Goal: Find contact information: Find contact information

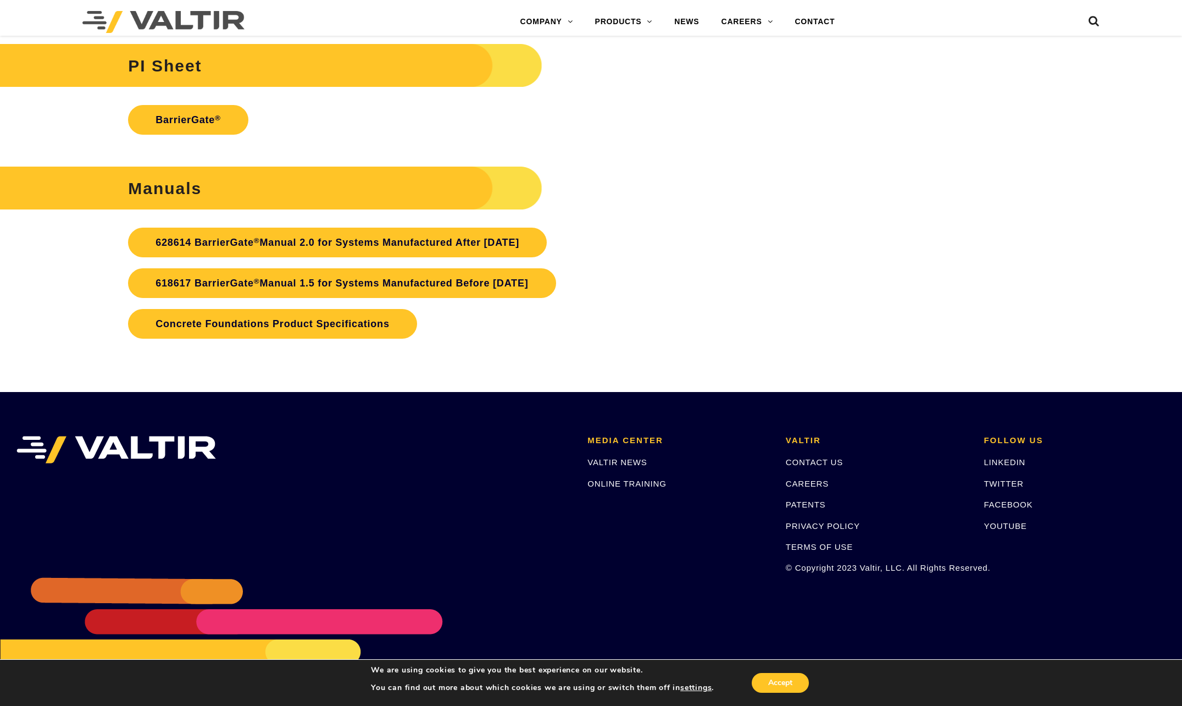
scroll to position [2747, 0]
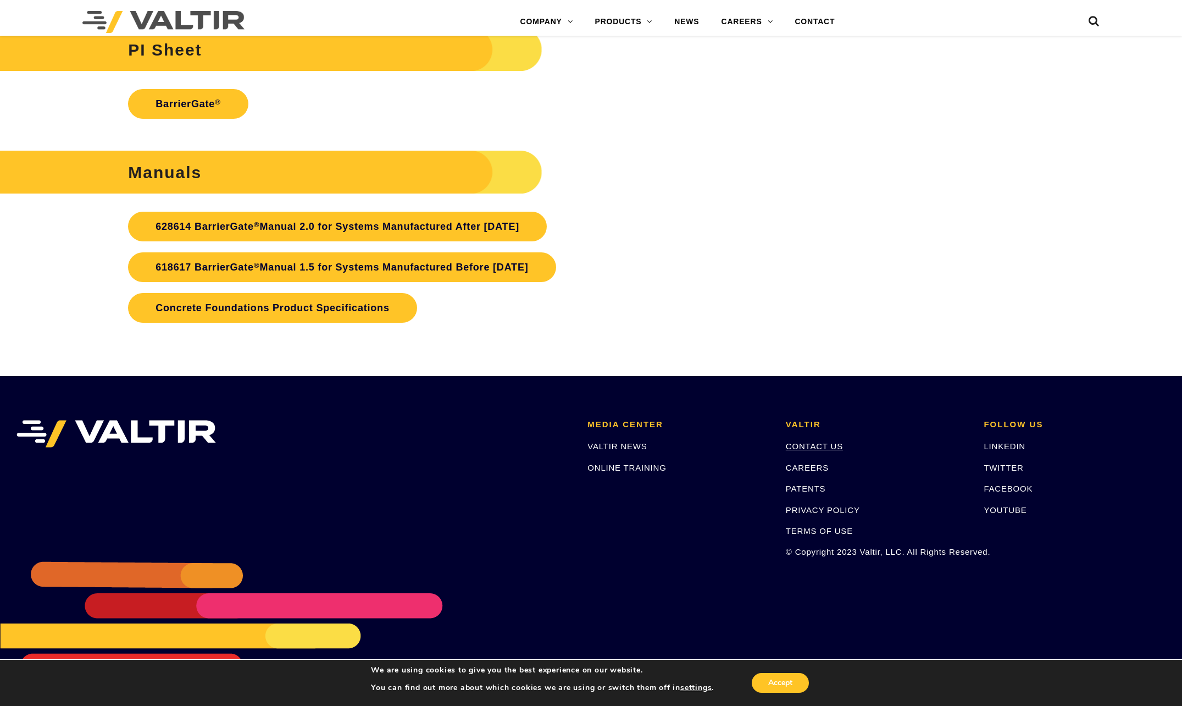
click at [809, 442] on link "CONTACT US" at bounding box center [814, 445] width 57 height 9
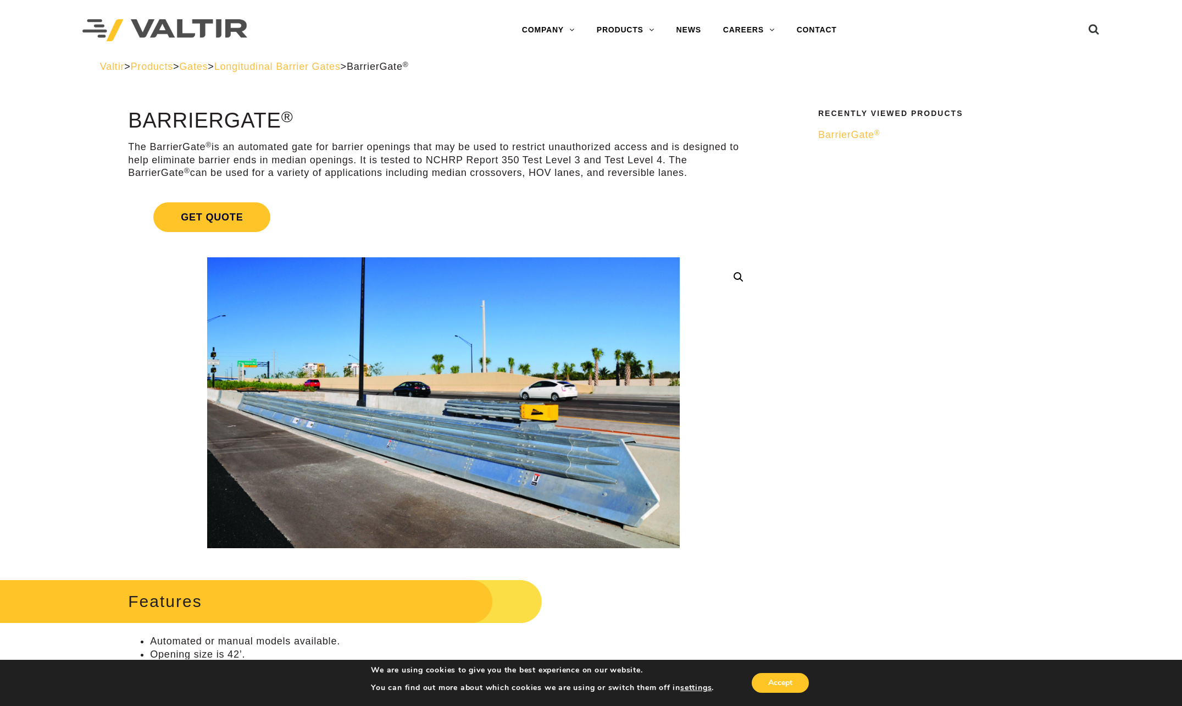
click at [846, 134] on span "BarrierGate ®" at bounding box center [849, 134] width 62 height 11
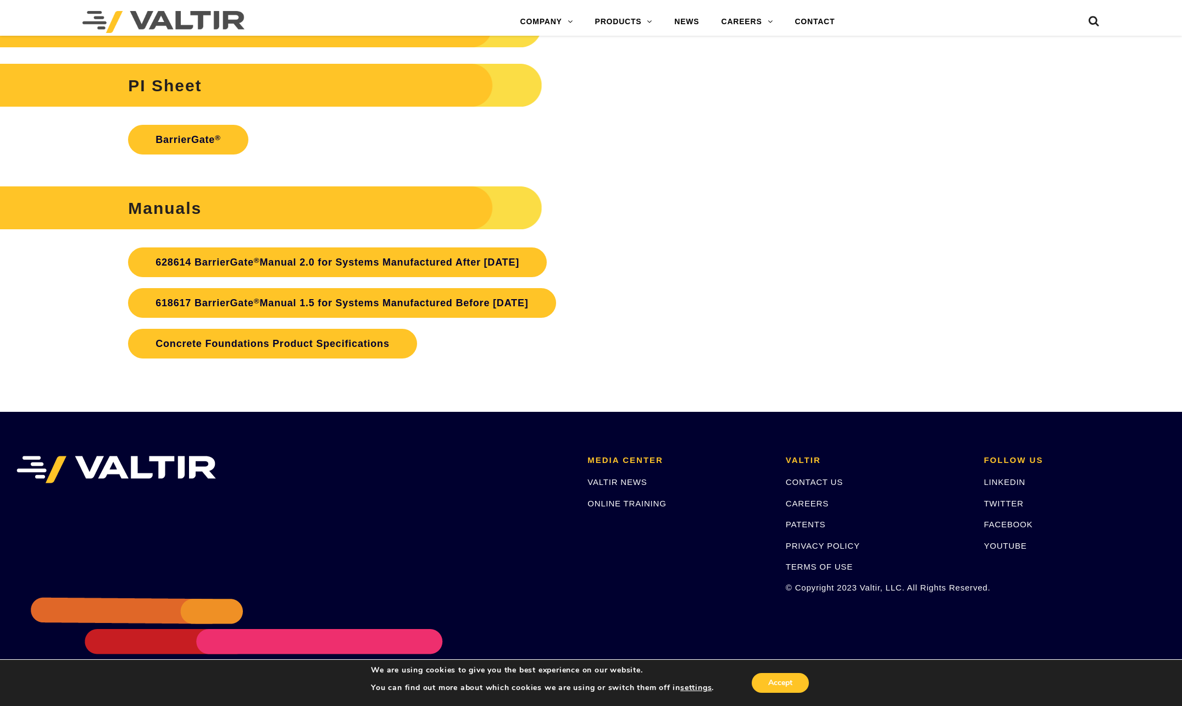
scroll to position [2692, 0]
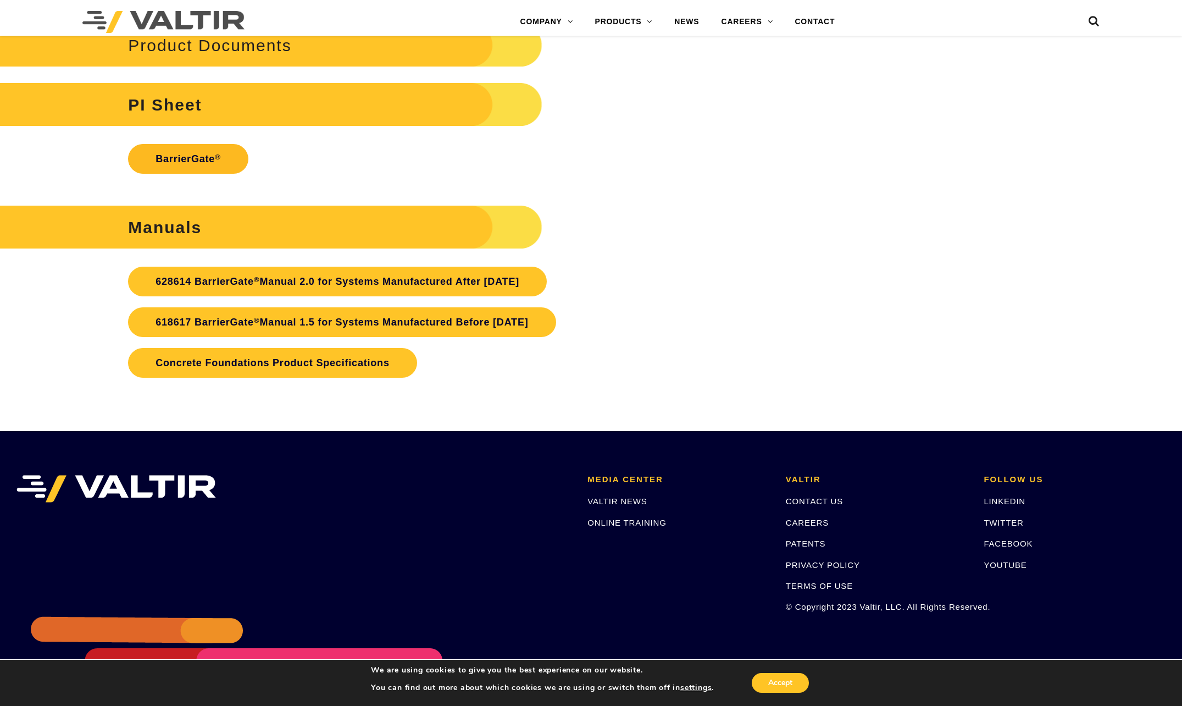
click at [175, 158] on link "BarrierGate ®" at bounding box center [188, 159] width 120 height 30
